Goal: Task Accomplishment & Management: Manage account settings

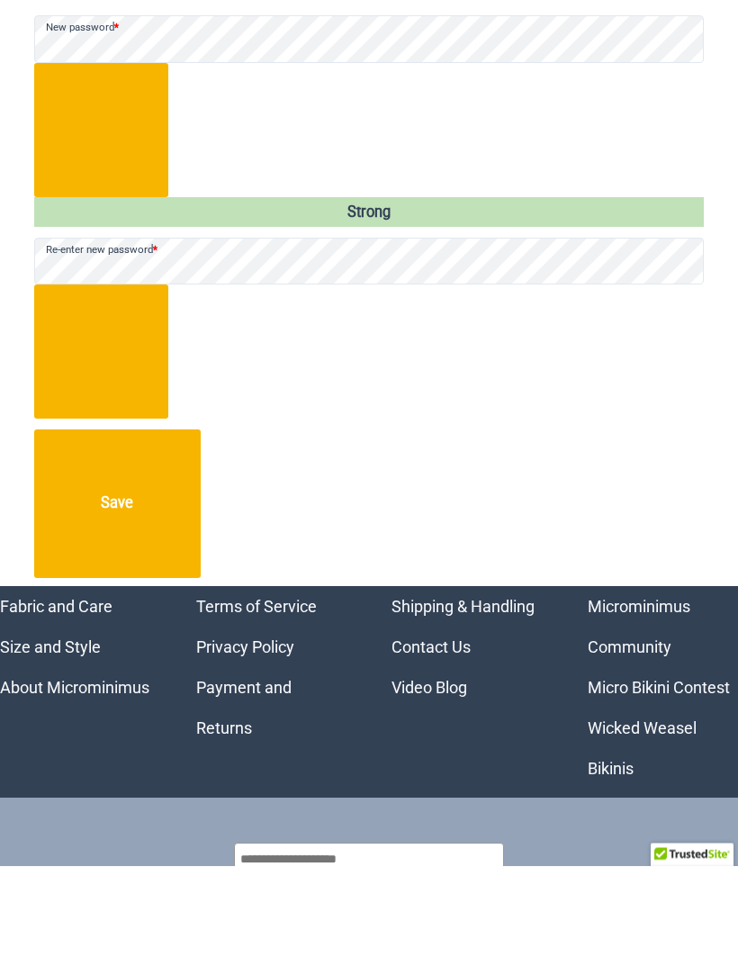
click at [167, 530] on button "Save" at bounding box center [117, 604] width 166 height 148
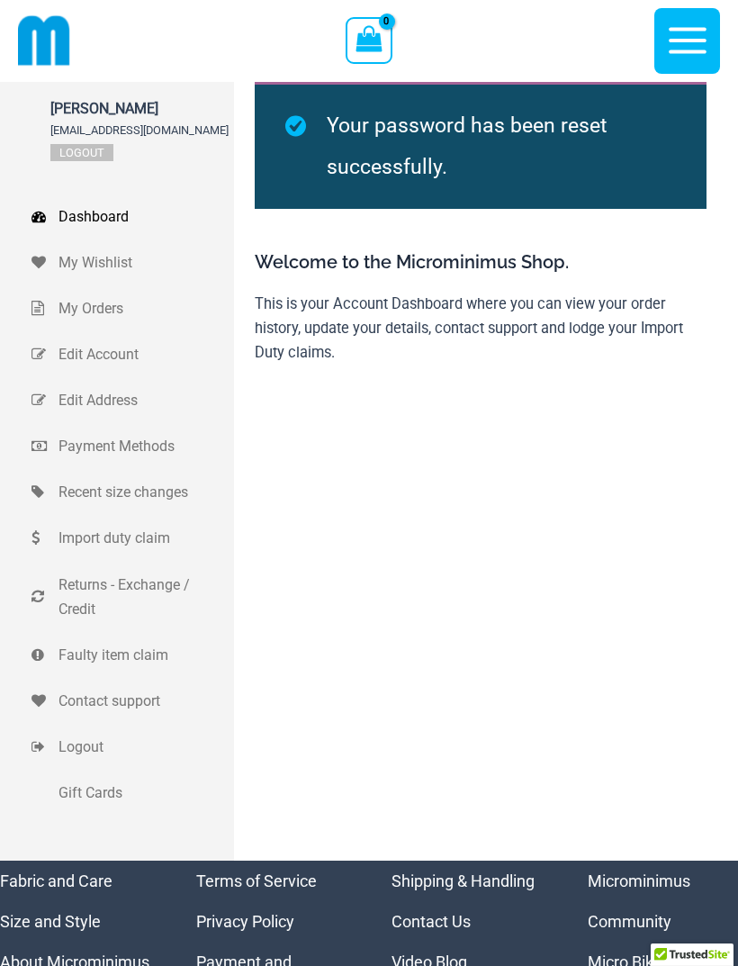
click at [700, 46] on icon "button" at bounding box center [687, 40] width 45 height 45
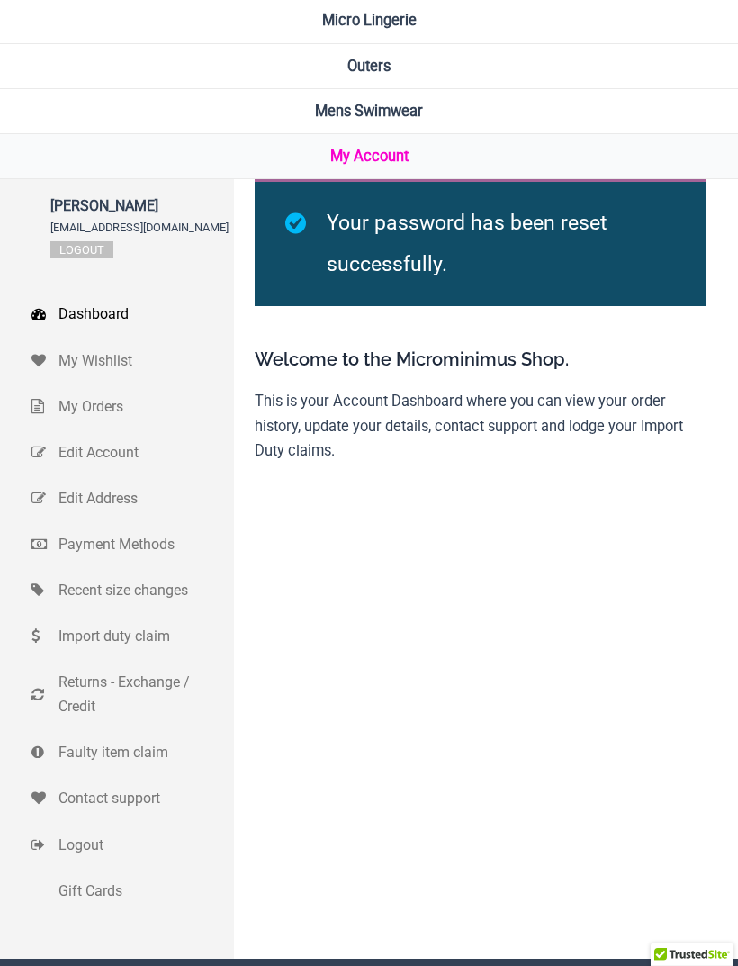
scroll to position [289, 0]
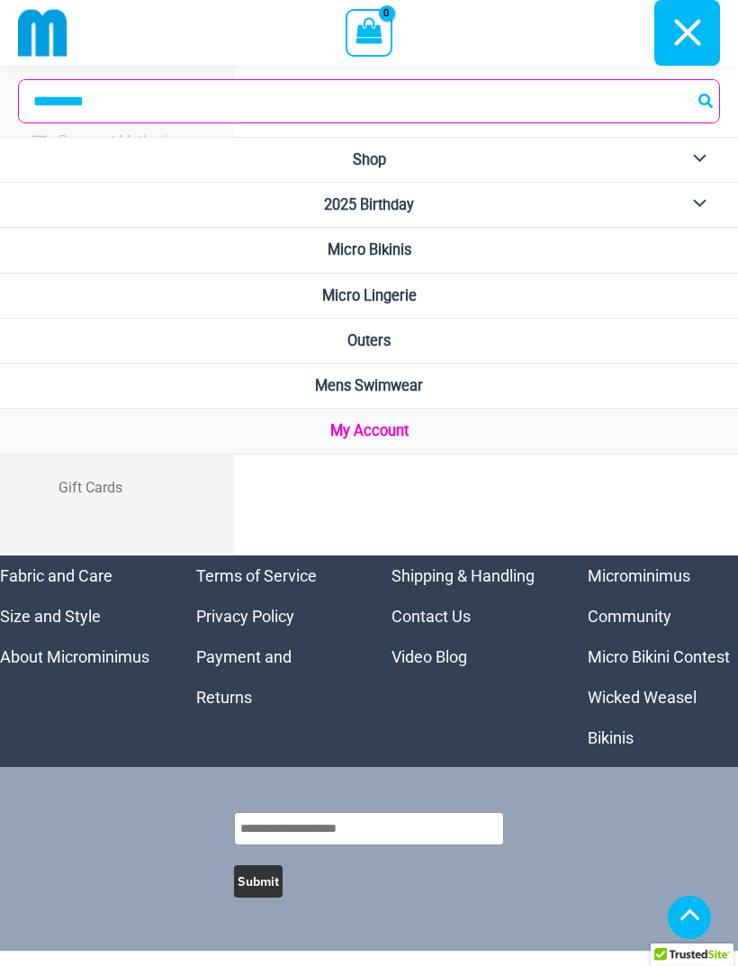
click at [692, 36] on icon "button" at bounding box center [687, 33] width 26 height 26
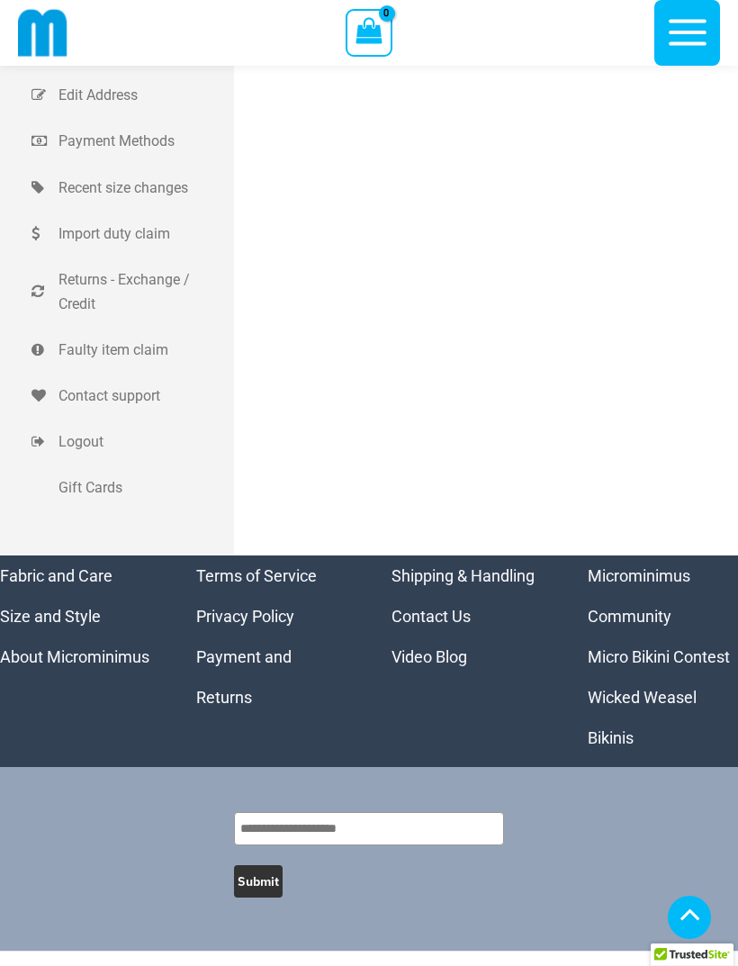
click at [97, 444] on span "Logout" at bounding box center [143, 441] width 171 height 24
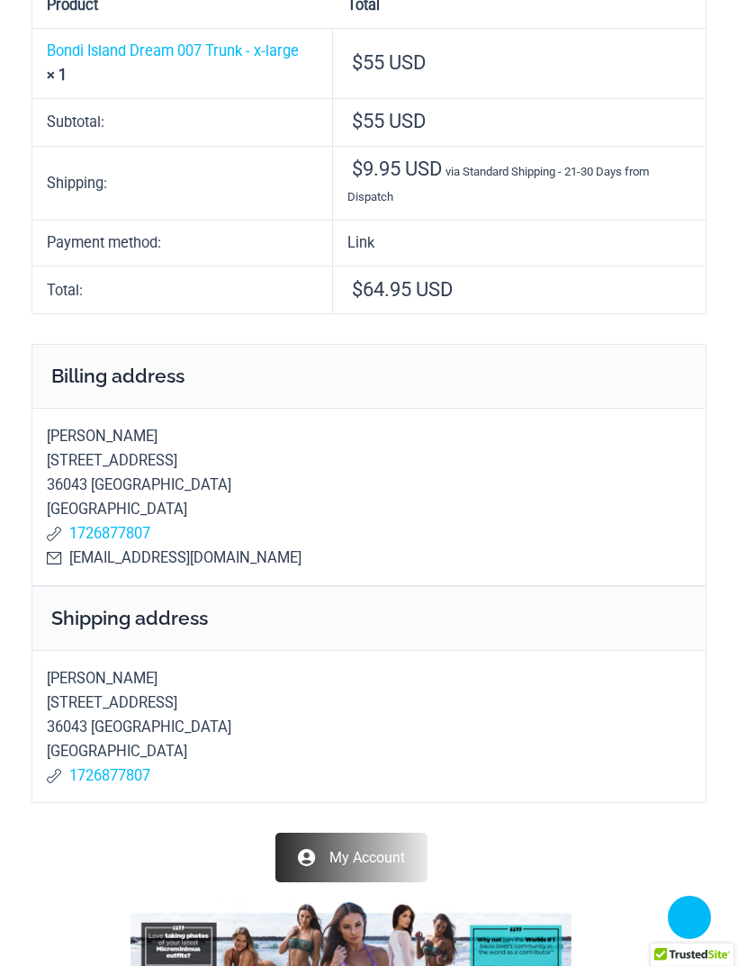
scroll to position [317, 0]
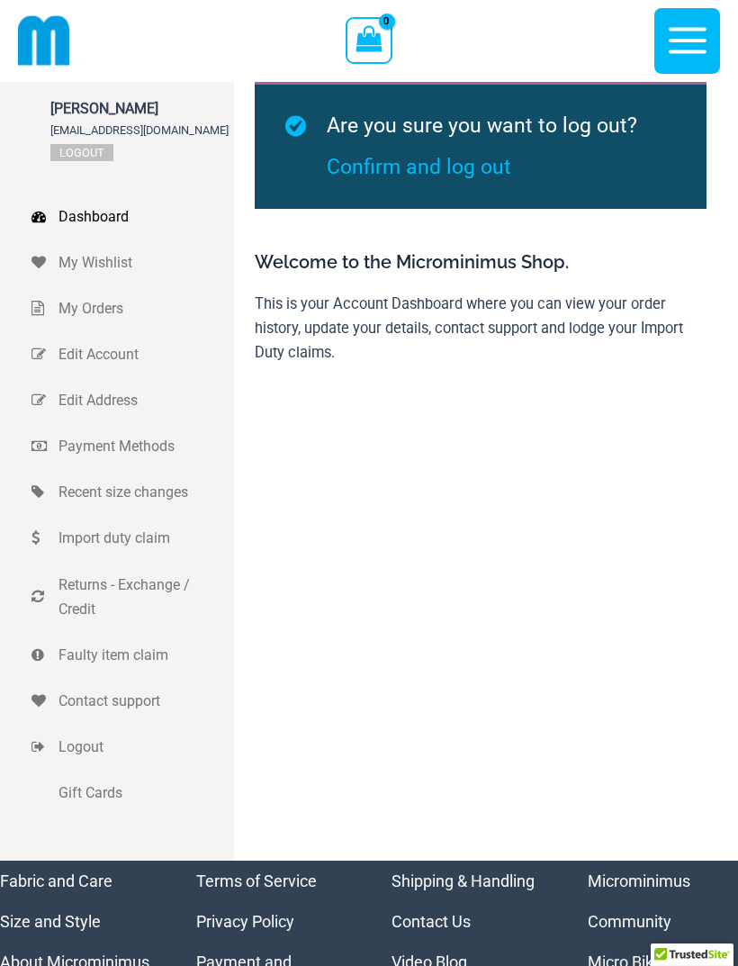
click at [469, 167] on link "Confirm and log out" at bounding box center [419, 167] width 184 height 24
